Goal: Task Accomplishment & Management: Complete application form

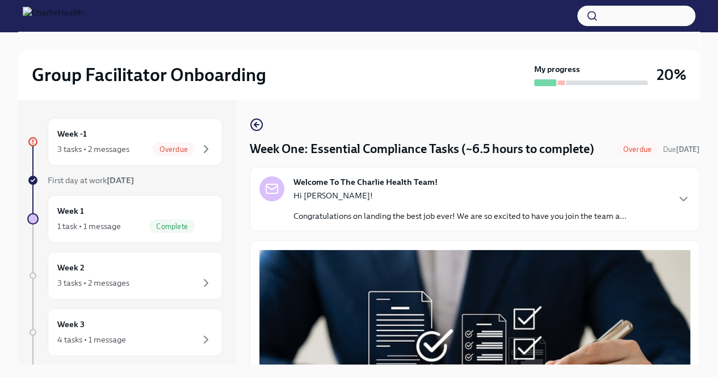
scroll to position [1430, 0]
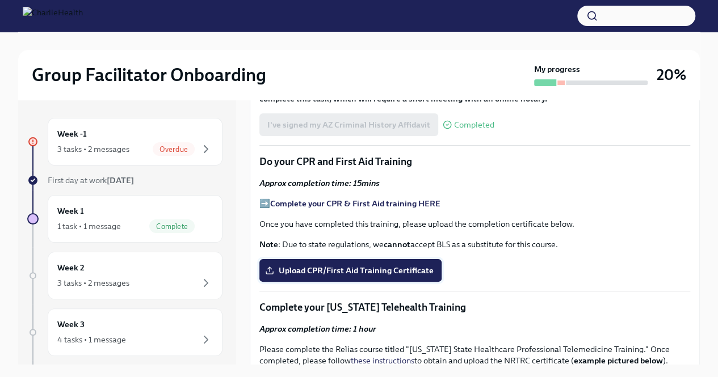
click at [370, 276] on span "Upload CPR/First Aid Training Certificate" at bounding box center [350, 270] width 166 height 11
click at [0, 0] on input "Upload CPR/First Aid Training Certificate" at bounding box center [0, 0] width 0 height 0
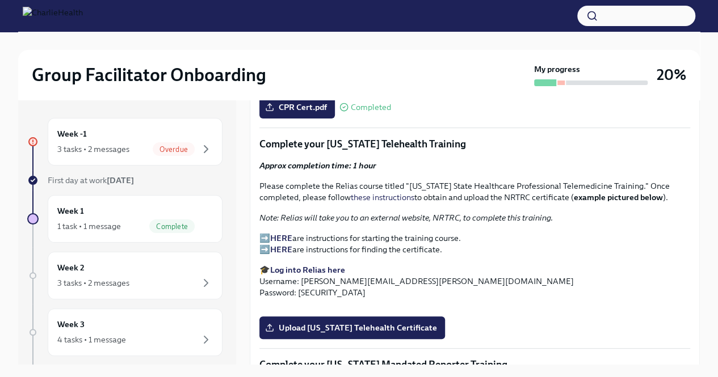
scroll to position [1598, 0]
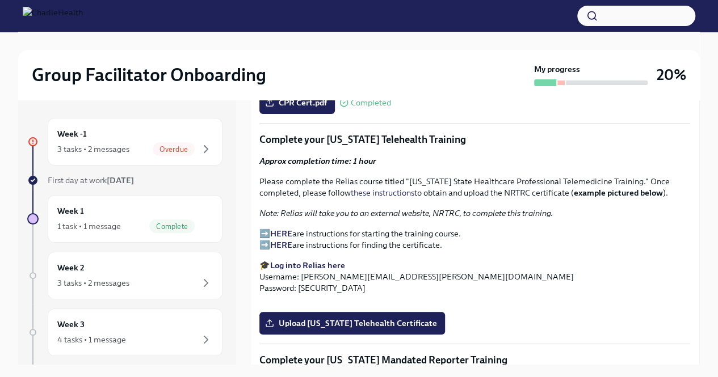
click at [273, 239] on strong "HERE" at bounding box center [281, 234] width 22 height 10
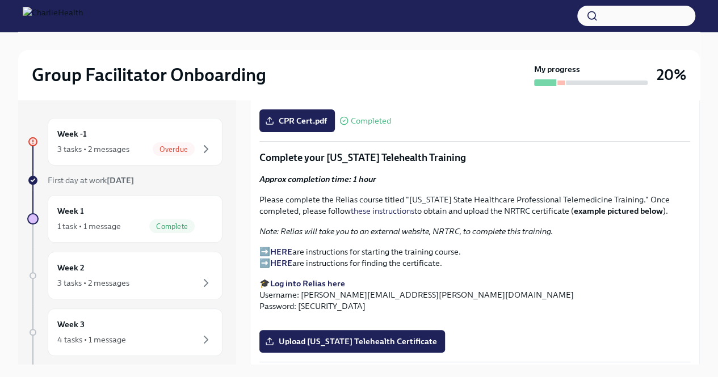
scroll to position [1586, 0]
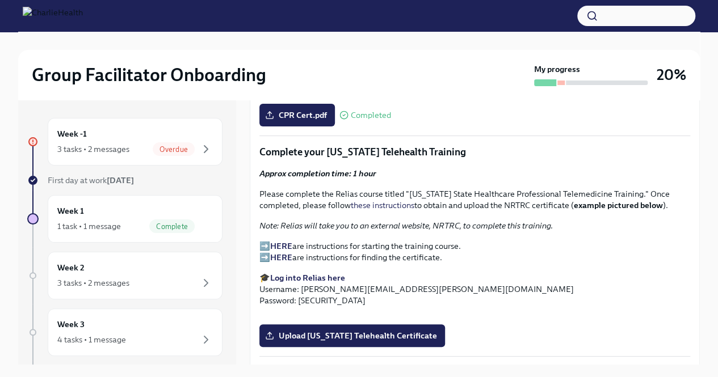
click at [280, 263] on strong "HERE" at bounding box center [281, 258] width 22 height 10
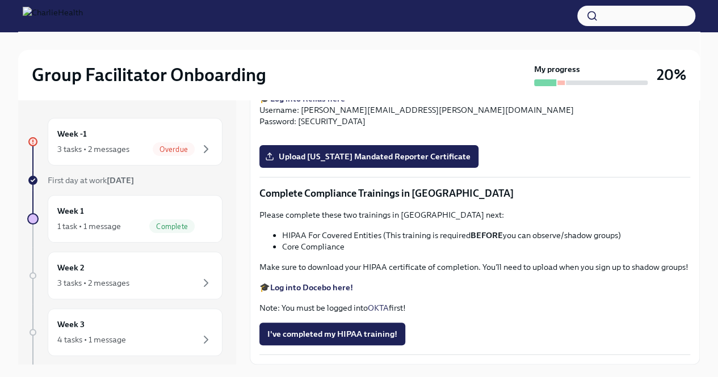
scroll to position [1995, 0]
click at [0, 0] on input "Upload [US_STATE] Telehealth Certificate" at bounding box center [0, 0] width 0 height 0
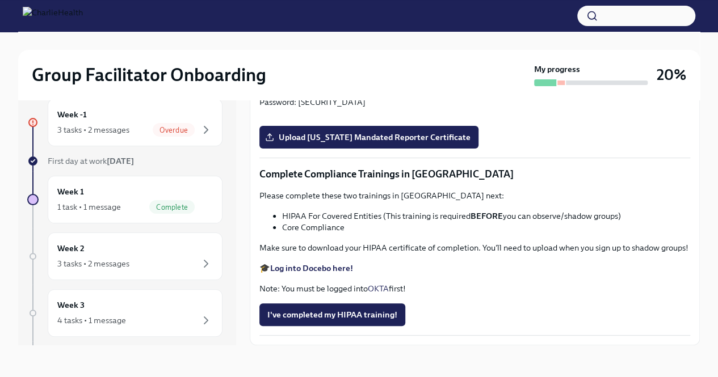
scroll to position [2592, 0]
click at [170, 129] on span "Overdue" at bounding box center [174, 130] width 42 height 9
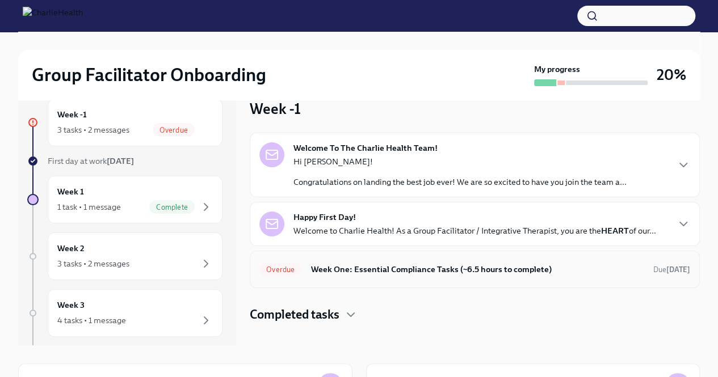
scroll to position [162, 0]
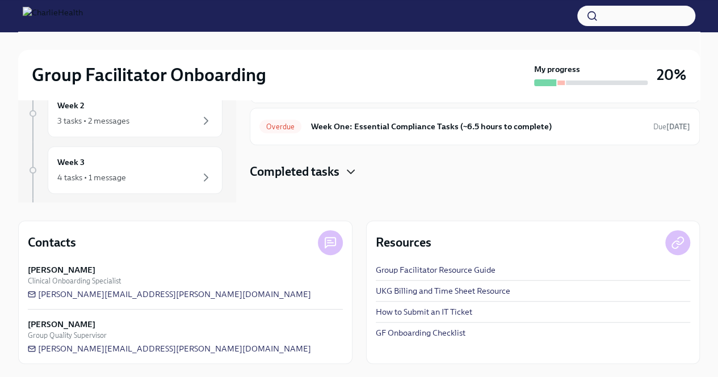
click at [351, 170] on icon "button" at bounding box center [351, 172] width 14 height 14
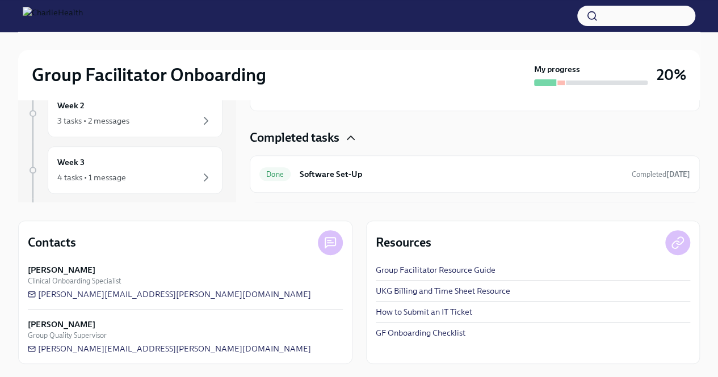
scroll to position [32, 0]
click at [354, 139] on icon "button" at bounding box center [350, 139] width 7 height 3
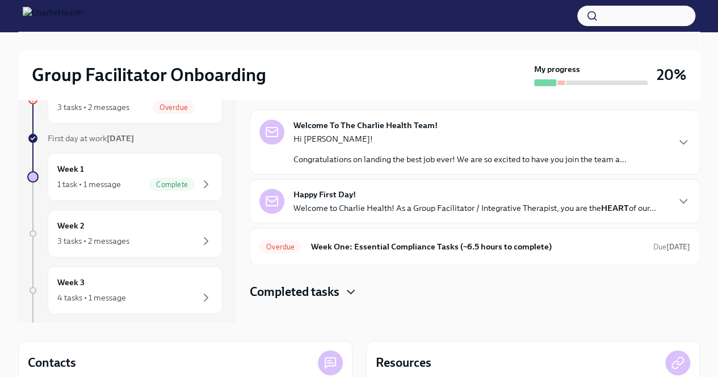
scroll to position [0, 0]
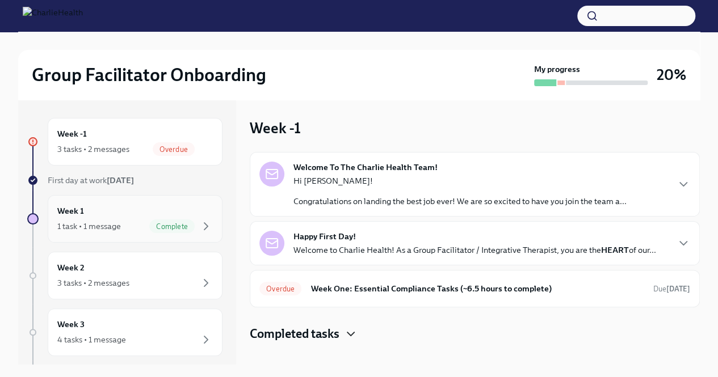
click at [154, 205] on div "Week 1 1 task • 1 message Complete" at bounding box center [134, 219] width 155 height 28
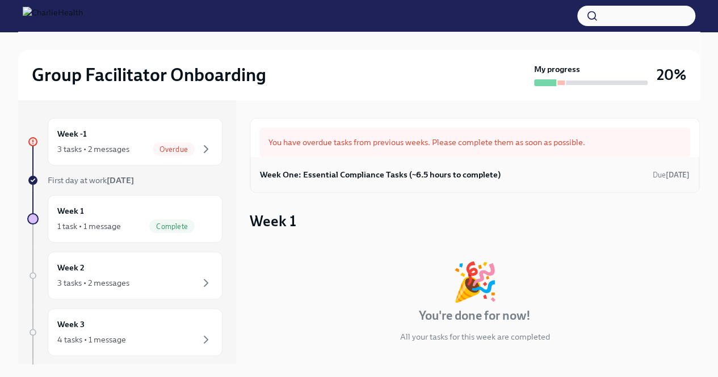
click at [334, 179] on h6 "Week One: Essential Compliance Tasks (~6.5 hours to complete)" at bounding box center [380, 175] width 241 height 12
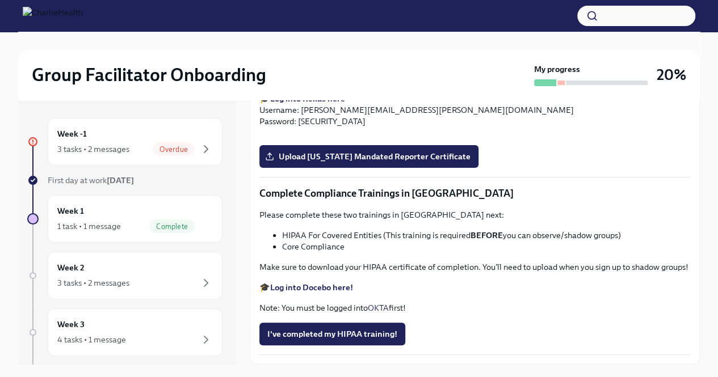
scroll to position [2217, 0]
